Goal: Transaction & Acquisition: Subscribe to service/newsletter

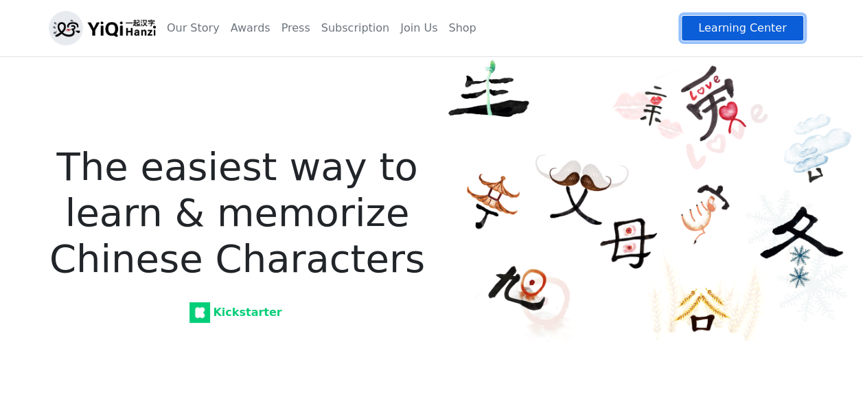
click at [753, 34] on link "Learning Center" at bounding box center [742, 28] width 122 height 26
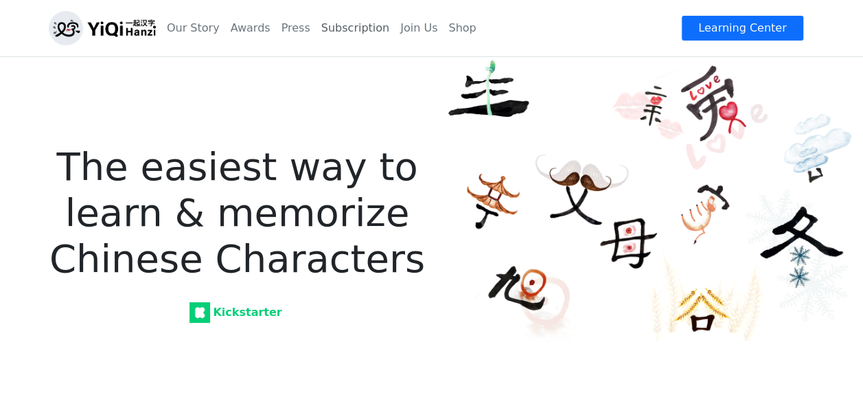
click at [323, 27] on link "Subscription" at bounding box center [355, 27] width 79 height 27
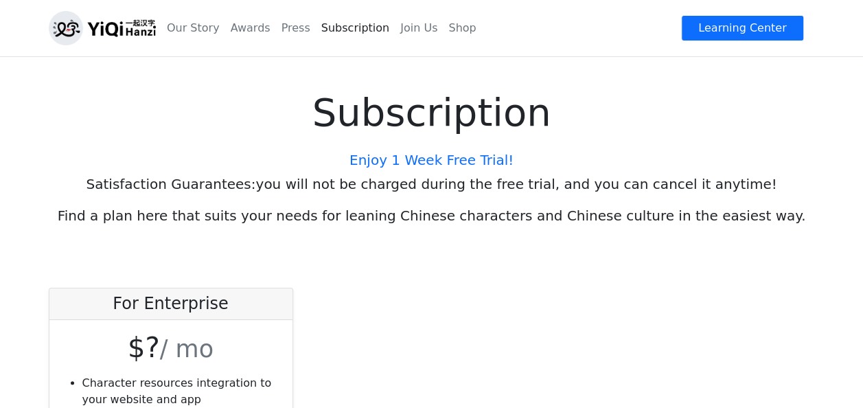
click at [406, 162] on h5 "Enjoy 1 Week Free Trial!" at bounding box center [431, 160] width 841 height 16
click at [215, 27] on link "Our Story" at bounding box center [193, 27] width 64 height 27
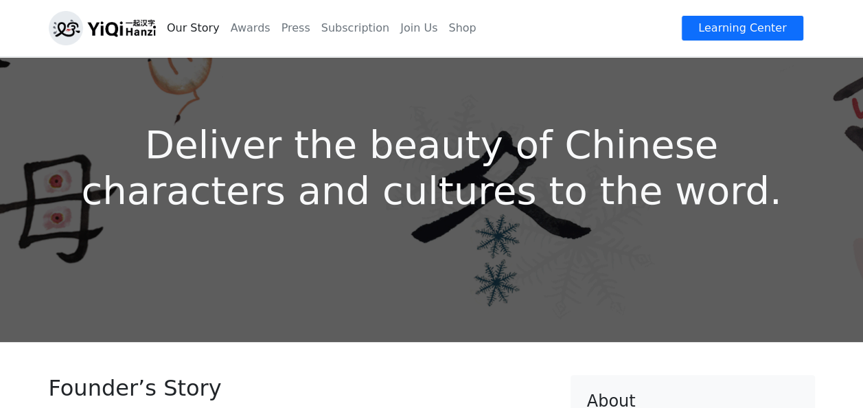
scroll to position [14, 0]
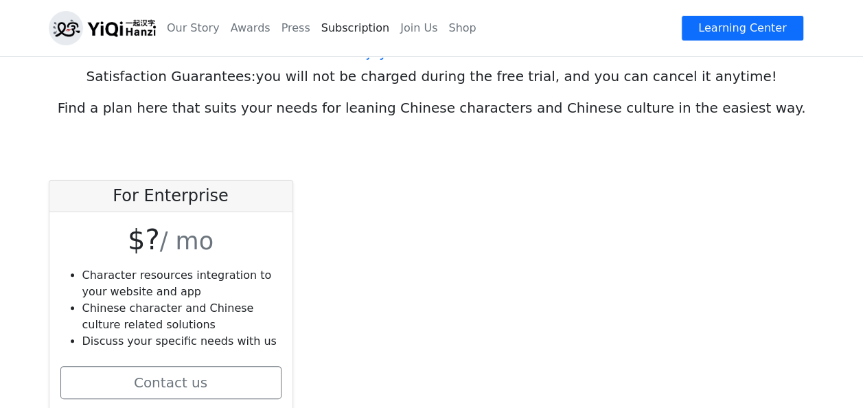
scroll to position [47, 0]
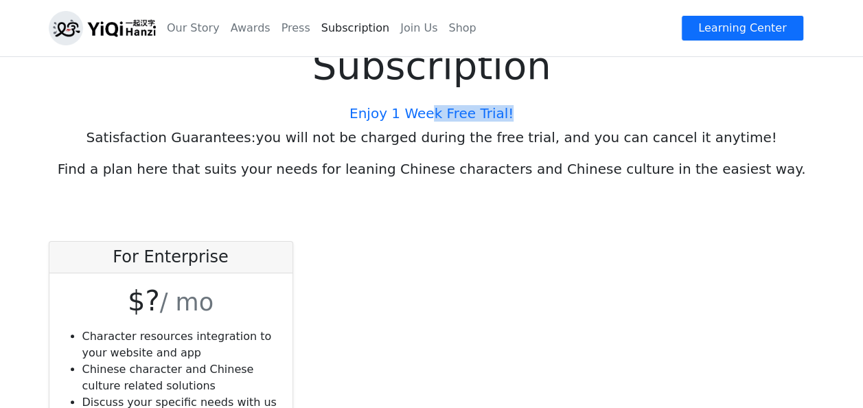
drag, startPoint x: 434, startPoint y: 113, endPoint x: 504, endPoint y: 102, distance: 70.2
click at [504, 102] on div "Subscription Enjoy 1 Week Free Trial! Satisfaction Guarantees: you will not be …" at bounding box center [431, 108] width 863 height 197
drag, startPoint x: 504, startPoint y: 102, endPoint x: 497, endPoint y: 205, distance: 103.2
drag, startPoint x: 497, startPoint y: 205, endPoint x: 427, endPoint y: 309, distance: 125.1
click at [427, 309] on div "For Enterprise $? / mo Character resources integration to your website and app …" at bounding box center [431, 364] width 782 height 247
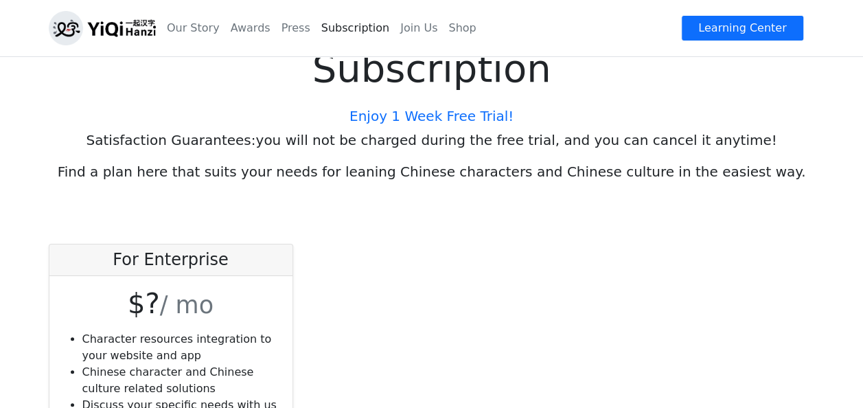
scroll to position [0, 0]
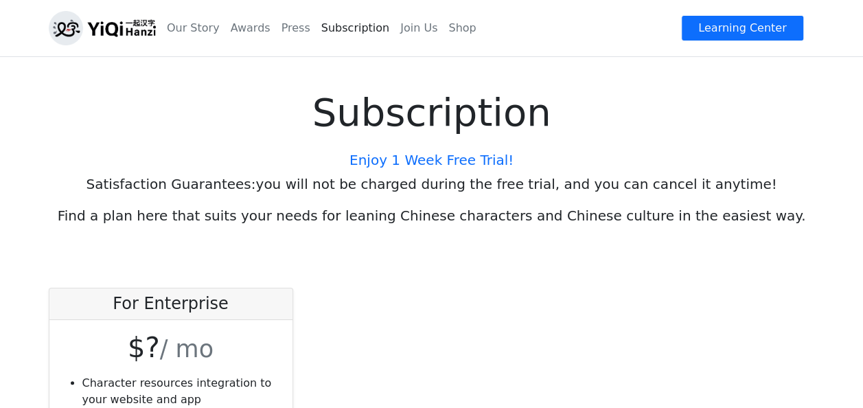
click at [414, 117] on h1 "Subscription" at bounding box center [431, 112] width 841 height 46
click at [395, 21] on link "Join Us" at bounding box center [419, 27] width 48 height 27
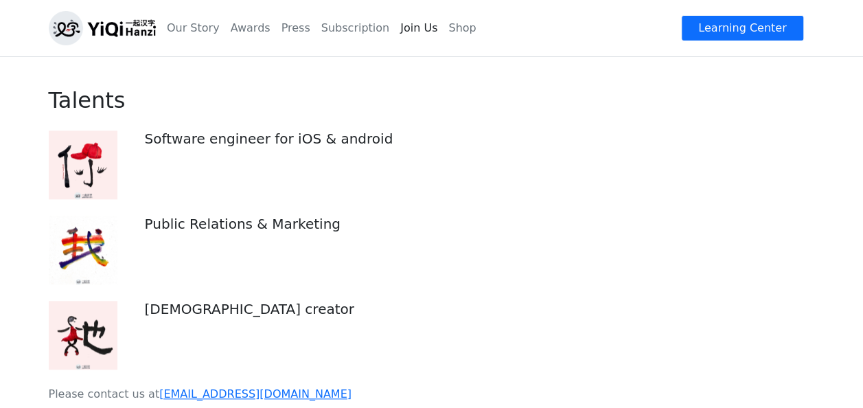
scroll to position [732, 0]
